Goal: Task Accomplishment & Management: Complete application form

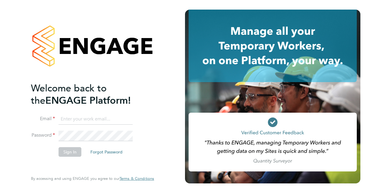
click at [74, 114] on input at bounding box center [95, 119] width 74 height 11
type input "[EMAIL_ADDRESS][DOMAIN_NAME]"
click at [64, 154] on button "Sign In" at bounding box center [69, 152] width 23 height 10
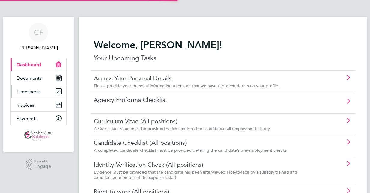
click at [31, 91] on span "Timesheets" at bounding box center [28, 92] width 25 height 6
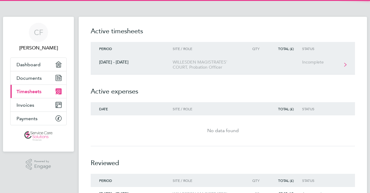
click at [262, 64] on link "[DATE] - [DATE] WILLESDEN MAGISTRATES' COURT, Probation Officer Incomplete" at bounding box center [223, 64] width 264 height 19
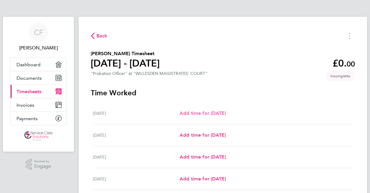
click at [221, 112] on span "Add time for [DATE]" at bounding box center [202, 113] width 46 height 6
select select "30"
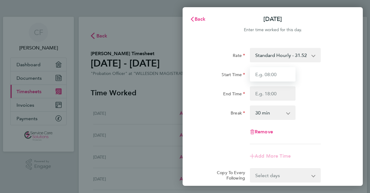
click at [268, 73] on input "Start Time" at bounding box center [273, 74] width 46 height 14
type input "09:00"
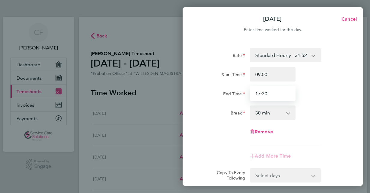
type input "17:30"
click at [315, 100] on div "End Time 17:30" at bounding box center [272, 93] width 151 height 14
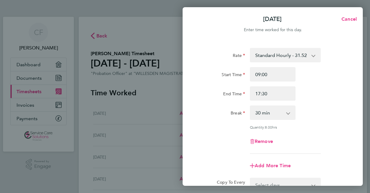
click at [286, 115] on select "0 min 15 min 30 min 45 min 60 min 75 min 90 min" at bounding box center [268, 112] width 37 height 13
select select "60"
click at [250, 106] on select "0 min 15 min 30 min 45 min 60 min 75 min 90 min" at bounding box center [268, 112] width 37 height 13
click at [335, 138] on div "Remove" at bounding box center [272, 141] width 151 height 14
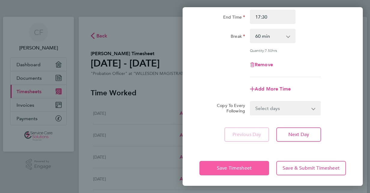
scroll to position [78, 0]
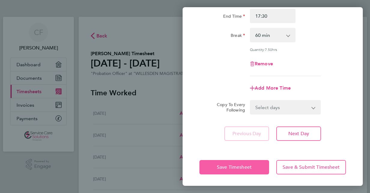
click at [248, 166] on span "Save Timesheet" at bounding box center [234, 167] width 35 height 6
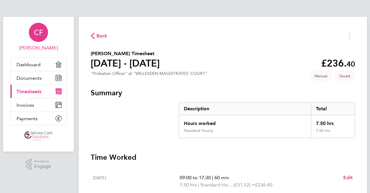
click at [40, 29] on span "CF" at bounding box center [38, 32] width 9 height 8
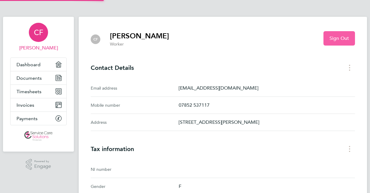
click at [337, 38] on span "Sign Out" at bounding box center [338, 38] width 19 height 6
